Goal: Task Accomplishment & Management: Complete application form

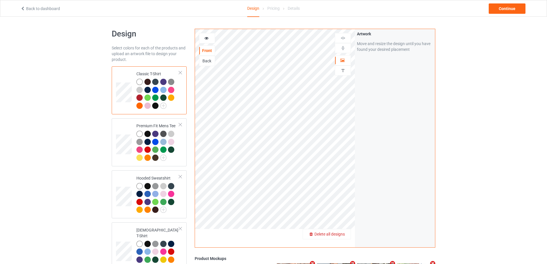
click at [336, 234] on span "Delete all designs" at bounding box center [329, 234] width 30 height 5
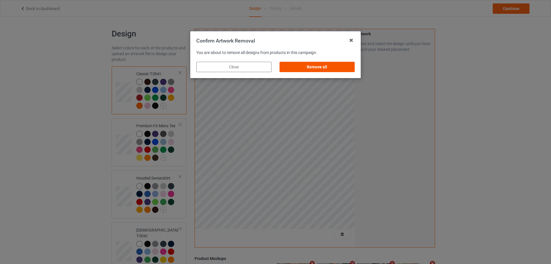
click at [344, 71] on div "Remove all" at bounding box center [316, 67] width 75 height 10
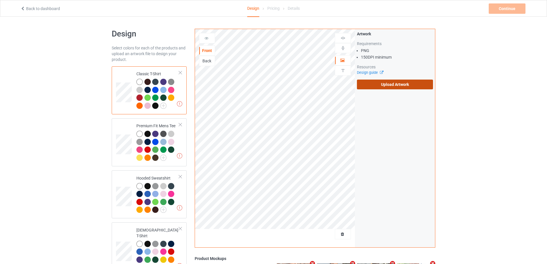
click at [388, 83] on label "Upload Artwork" at bounding box center [395, 84] width 76 height 10
click at [0, 0] on input "Upload Artwork" at bounding box center [0, 0] width 0 height 0
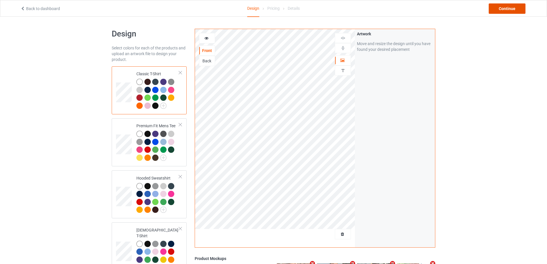
click at [515, 11] on div "Continue" at bounding box center [506, 8] width 37 height 10
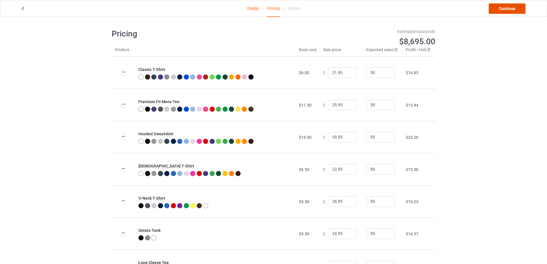
click at [515, 9] on link "Continue" at bounding box center [506, 8] width 37 height 10
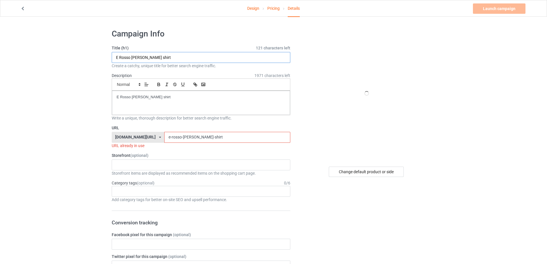
drag, startPoint x: 166, startPoint y: 54, endPoint x: 119, endPoint y: 54, distance: 47.3
click at [119, 53] on input "E Rosso [PERSON_NAME] shirt" at bounding box center [201, 57] width 178 height 11
paste input "Beat Em Again"
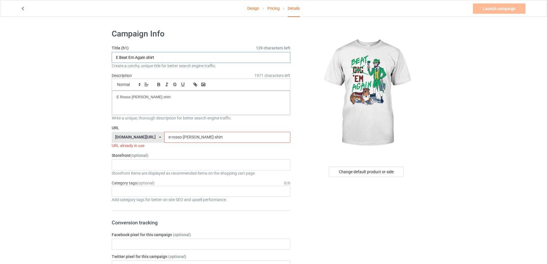
drag, startPoint x: 177, startPoint y: 56, endPoint x: 57, endPoint y: 65, distance: 120.6
paste input "text"
type input "Beat Em Again shirt"
drag, startPoint x: 111, startPoint y: 100, endPoint x: 198, endPoint y: 146, distance: 98.2
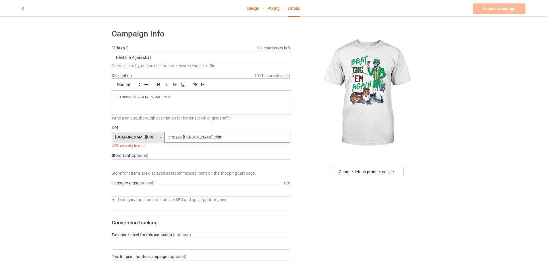
drag, startPoint x: 197, startPoint y: 136, endPoint x: 132, endPoint y: 141, distance: 65.3
paste input "beat-em-again"
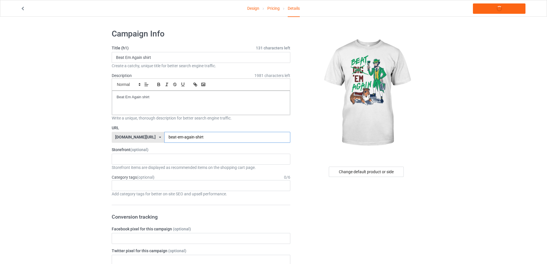
click at [164, 139] on input "beat-em-again-shirt" at bounding box center [227, 137] width 126 height 11
type input "beat-em-again-shirt"
click at [499, 10] on link "Launch campaign" at bounding box center [499, 8] width 53 height 10
